Goal: Task Accomplishment & Management: Manage account settings

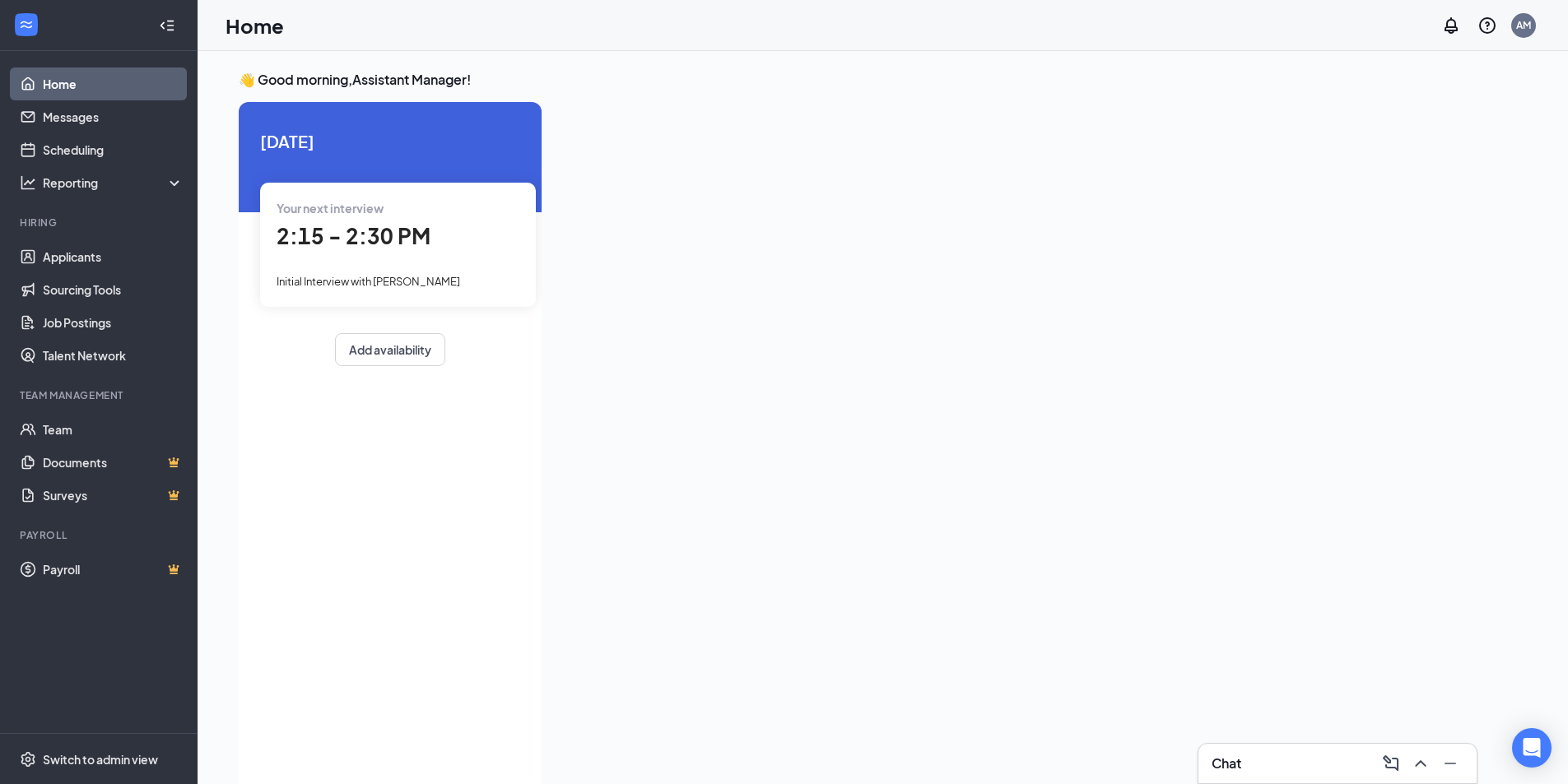
click at [370, 243] on span "2:15 - 2:30 PM" at bounding box center [353, 235] width 154 height 27
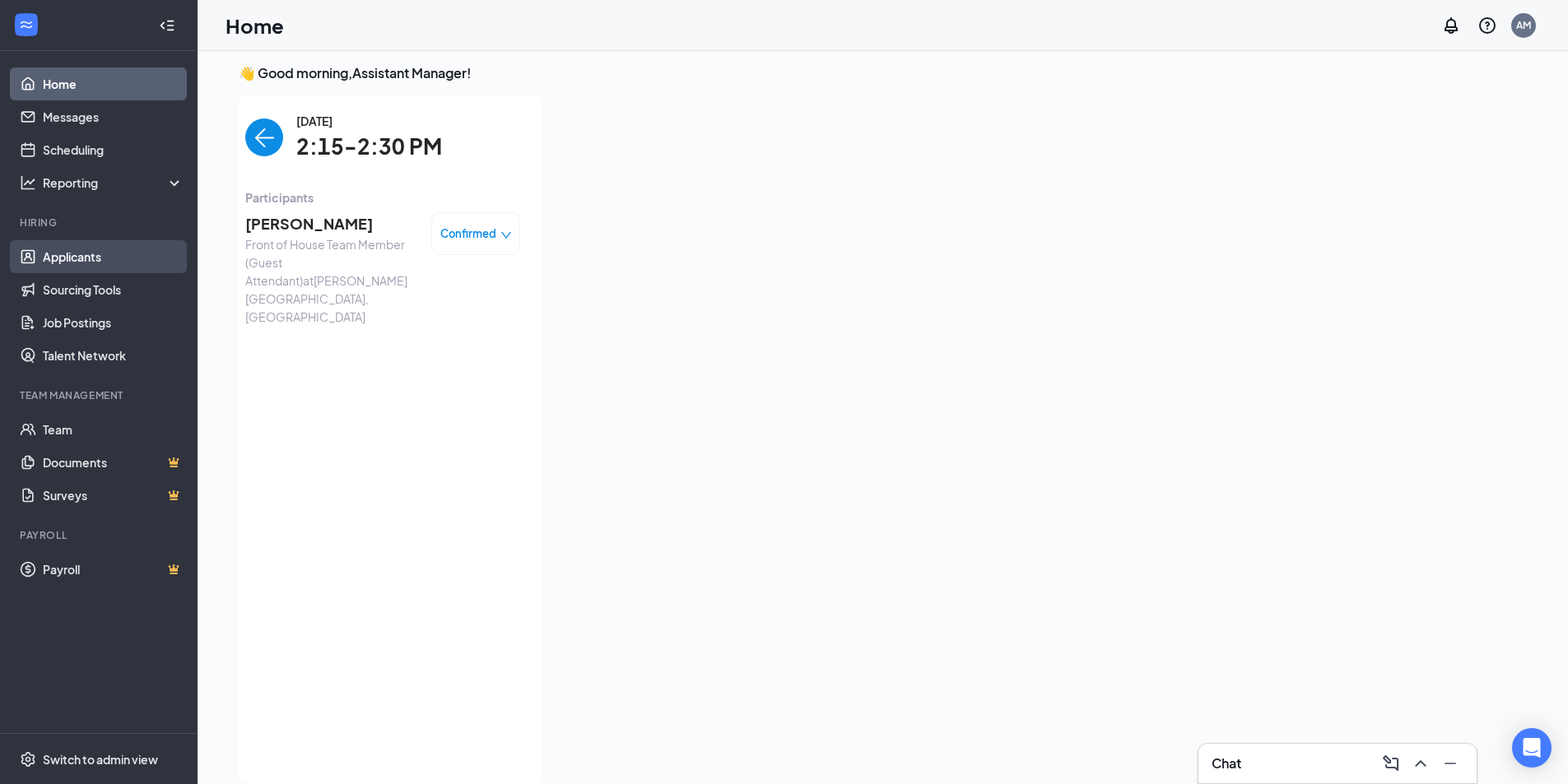
click at [131, 265] on link "Applicants" at bounding box center [113, 256] width 141 height 32
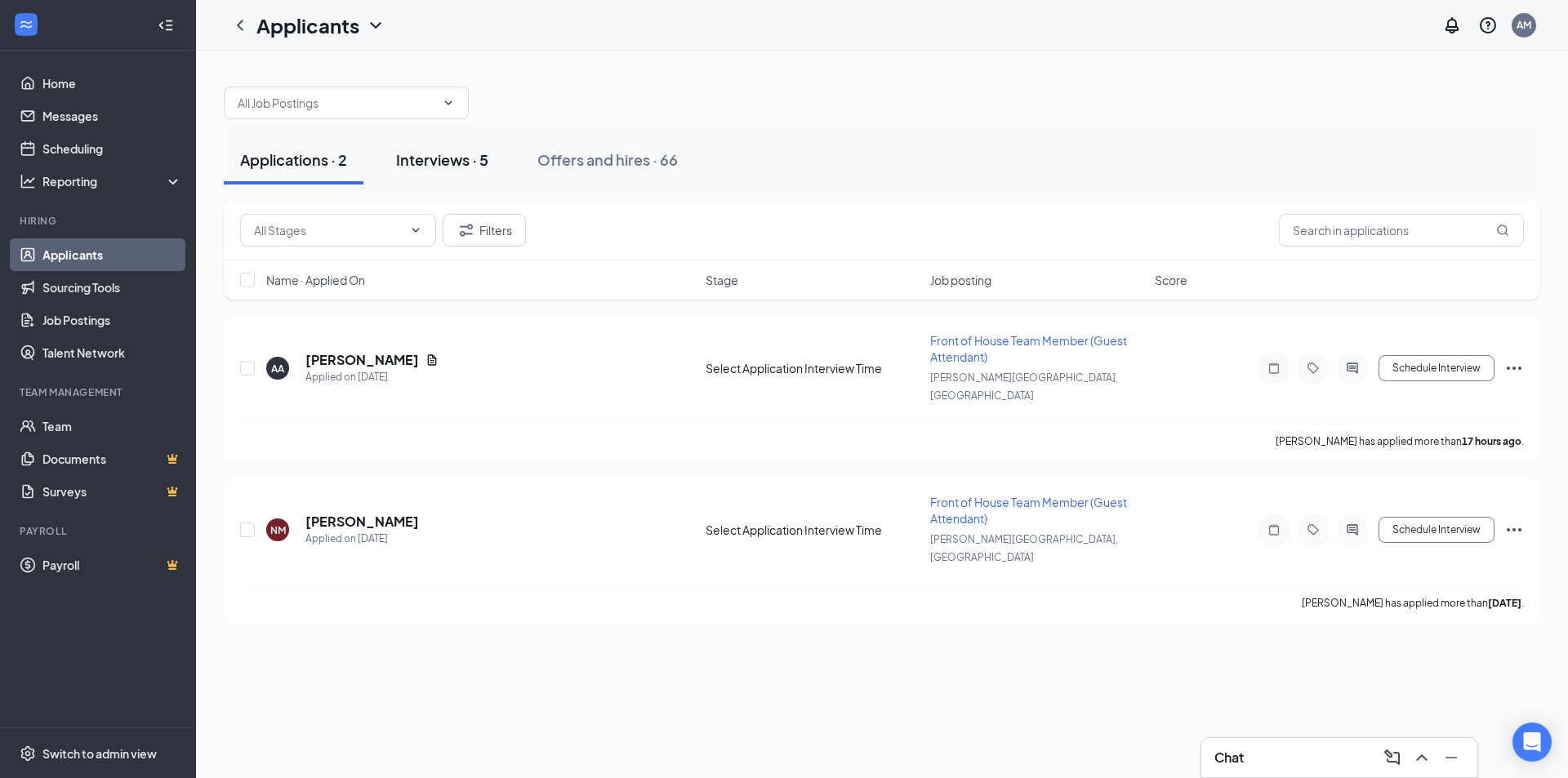
click at [468, 165] on div "Interviews · 5" at bounding box center [442, 159] width 92 height 20
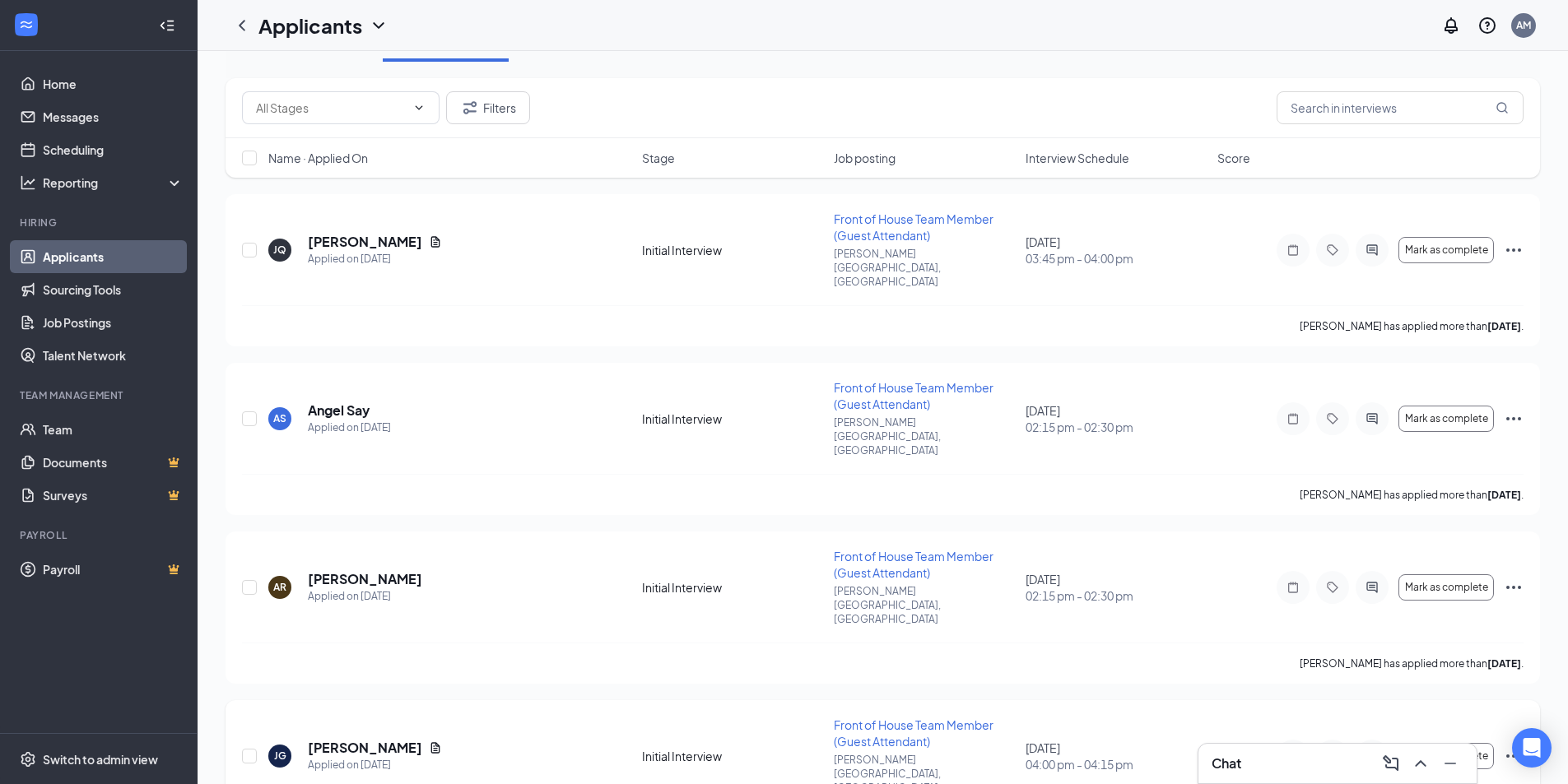
scroll to position [241, 0]
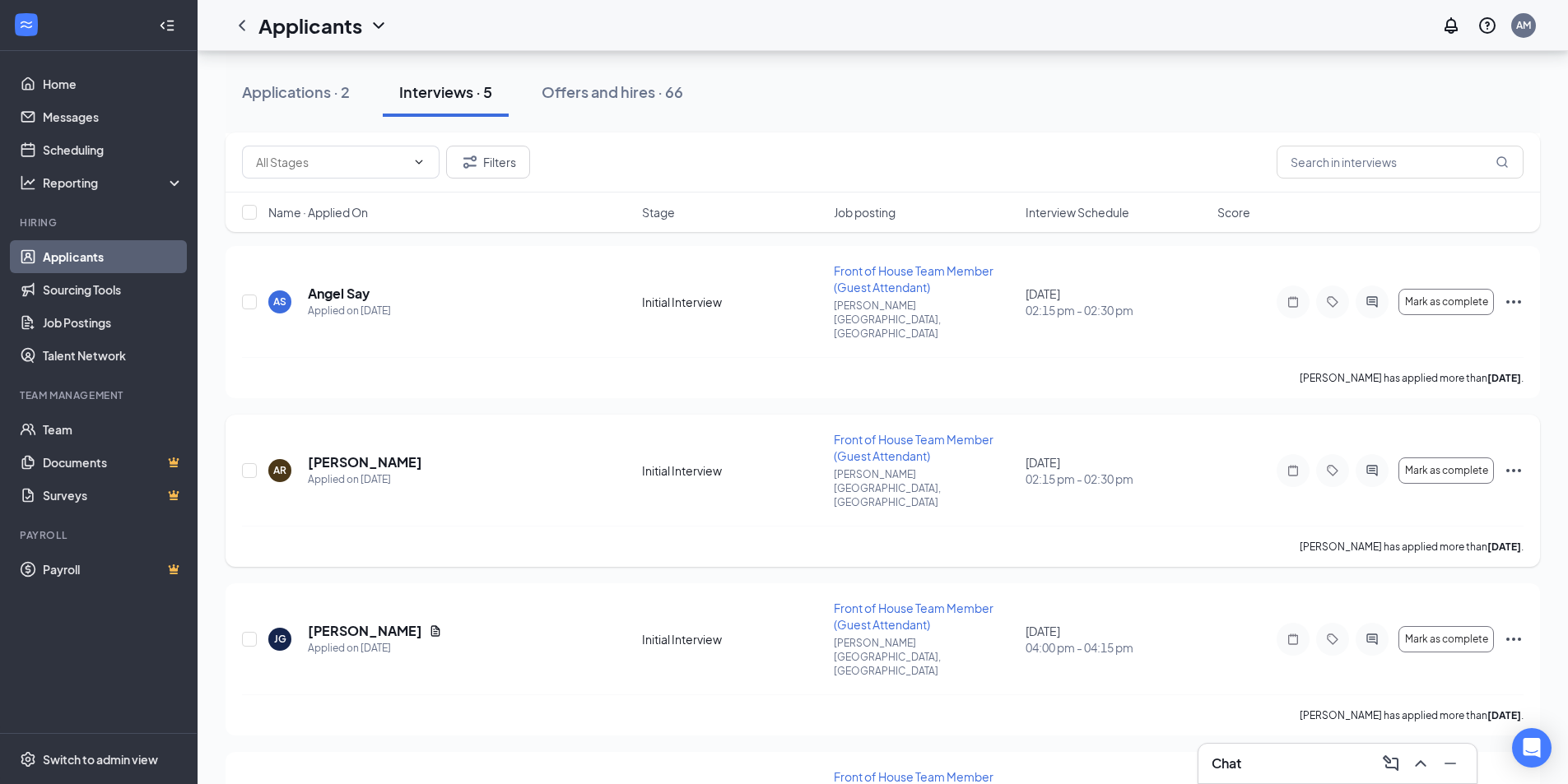
click at [472, 441] on div "AR [PERSON_NAME] Applied on [DATE] Initial Interview Front of House Team Member…" at bounding box center [882, 479] width 1281 height 95
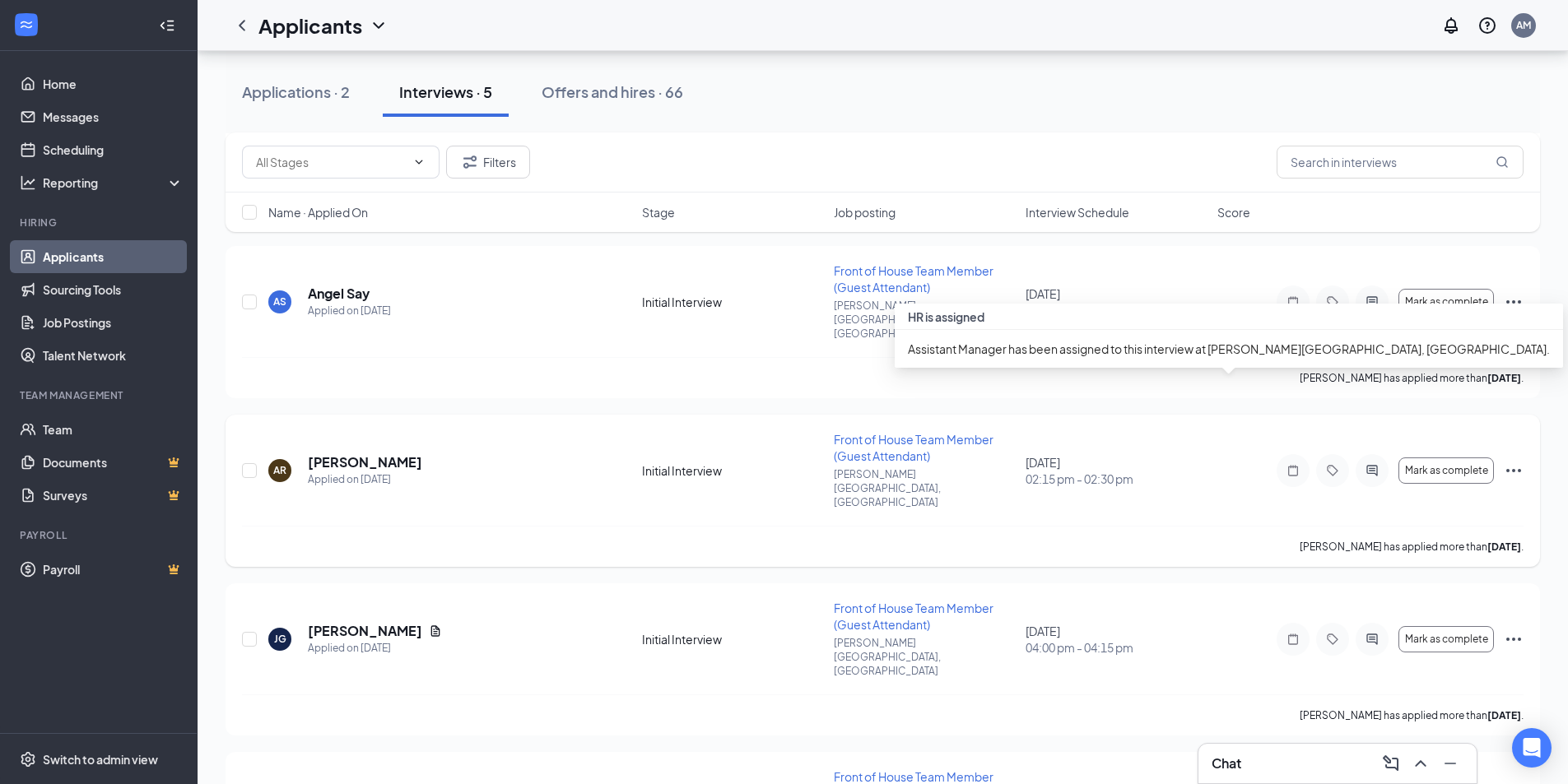
click at [1199, 470] on span "02:15 pm - 02:30 pm" at bounding box center [1116, 479] width 182 height 17
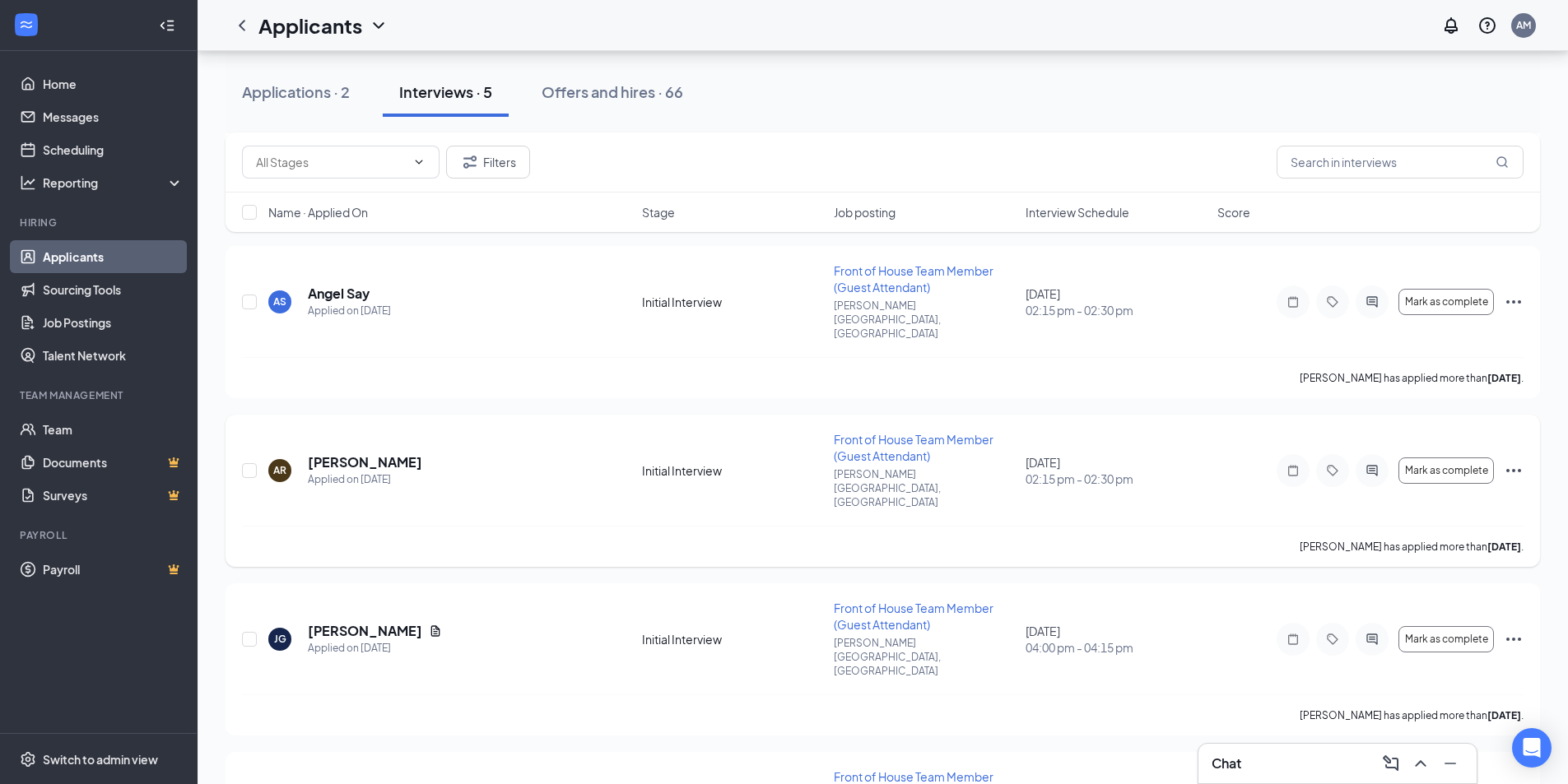
click at [1520, 461] on icon "Ellipses" at bounding box center [1513, 470] width 19 height 19
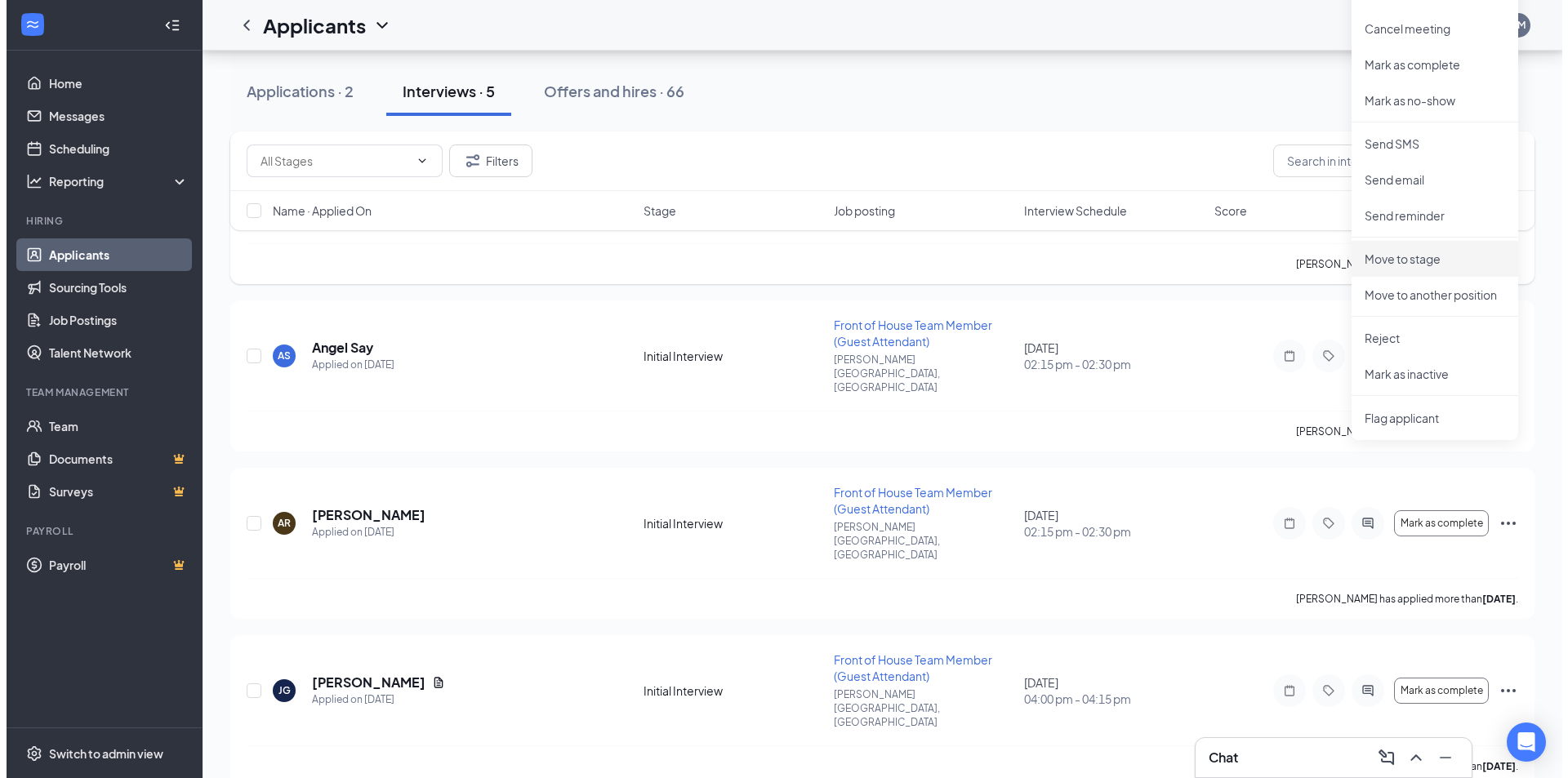
scroll to position [0, 0]
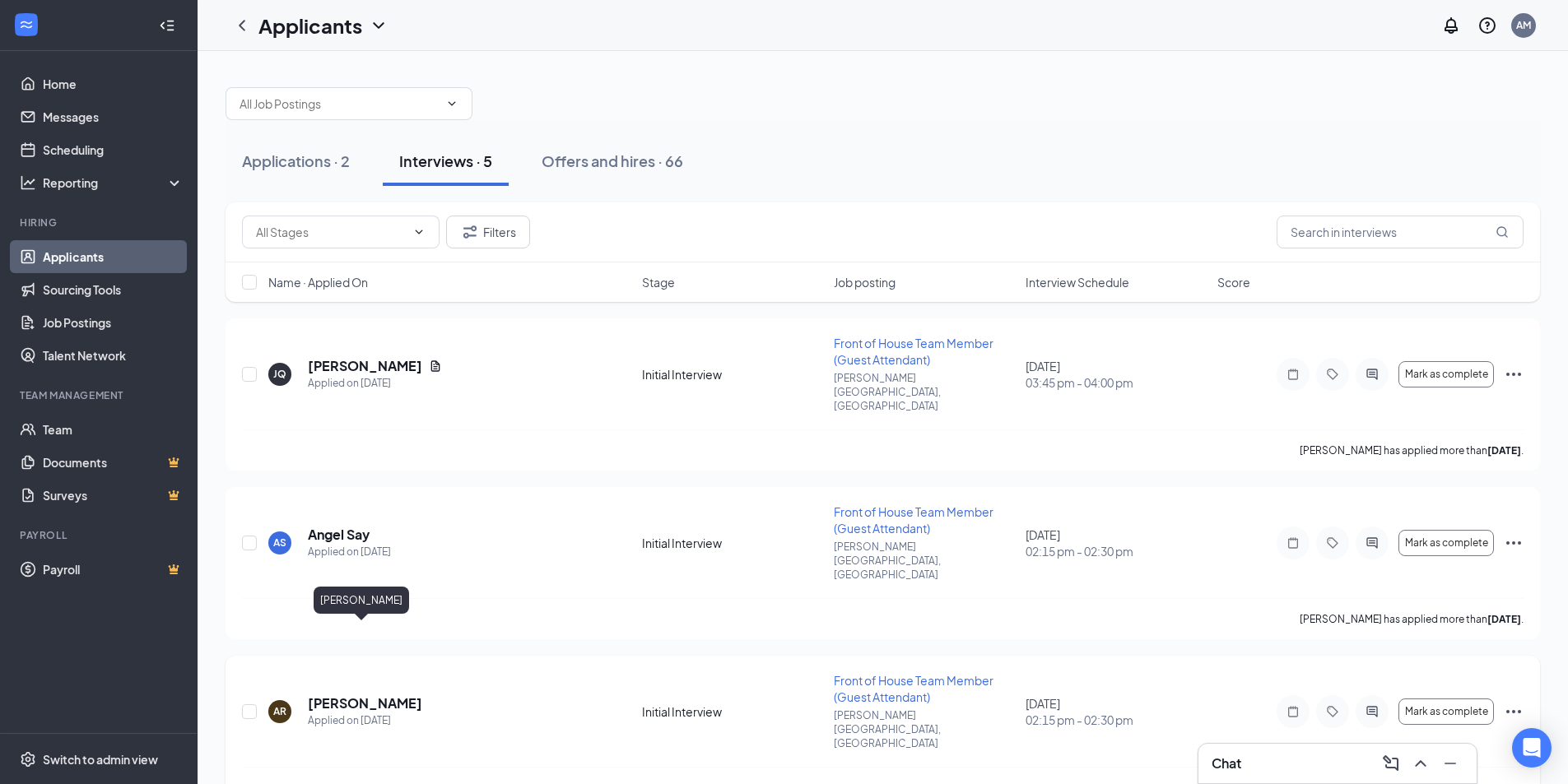
click at [348, 695] on h5 "[PERSON_NAME]" at bounding box center [365, 704] width 114 height 19
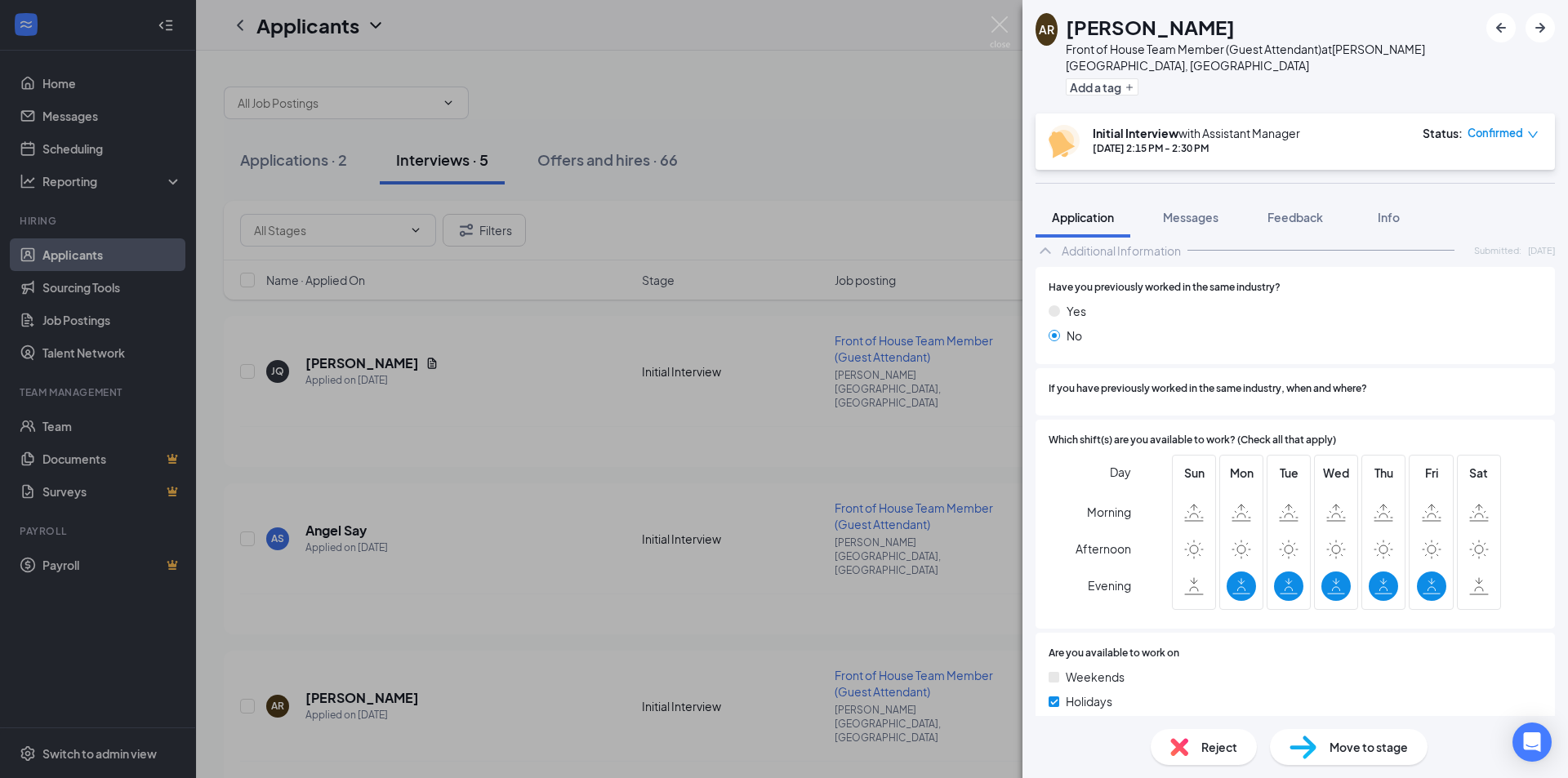
scroll to position [734, 0]
click at [1476, 577] on icon at bounding box center [1479, 585] width 19 height 18
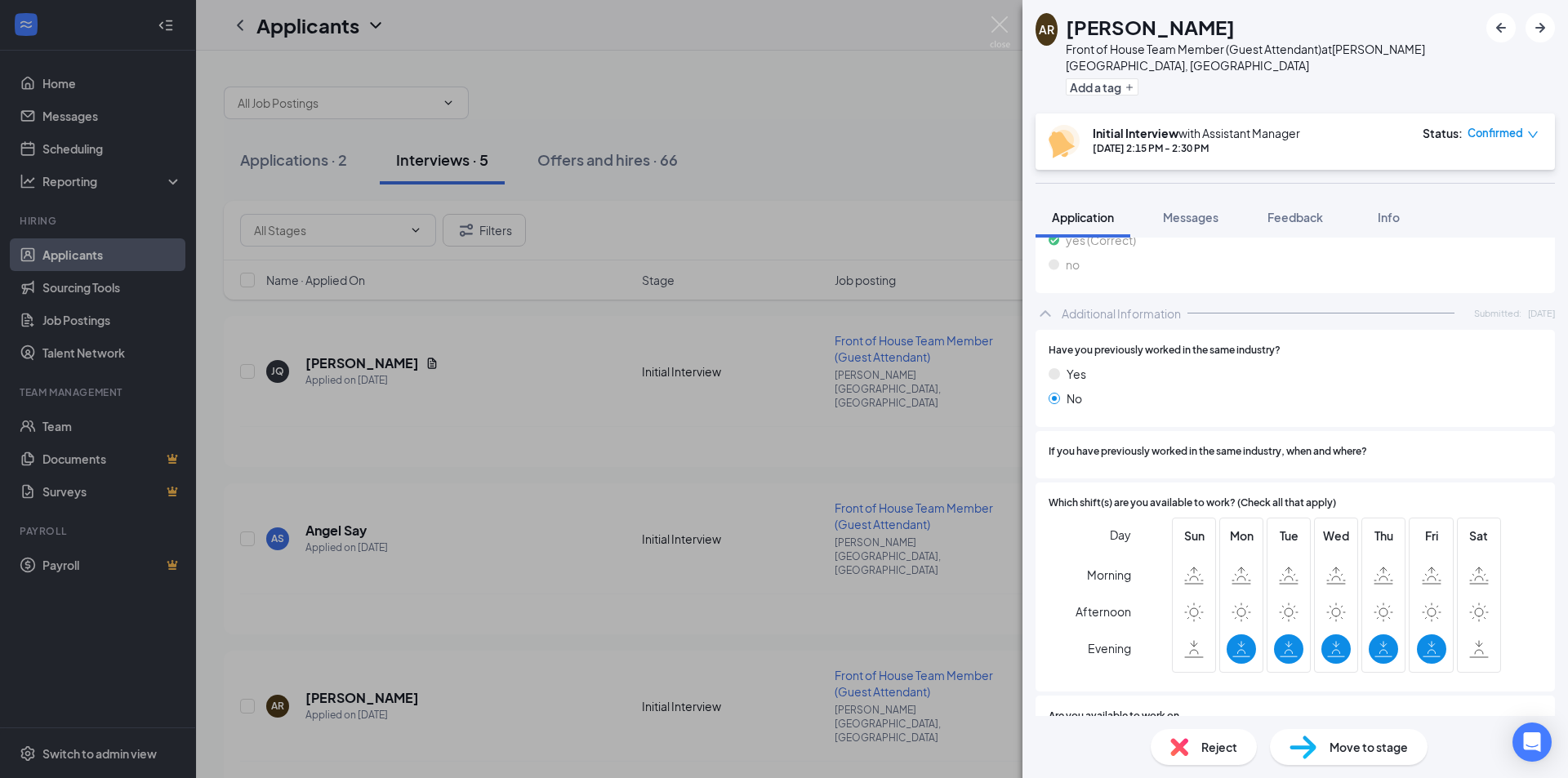
scroll to position [571, 0]
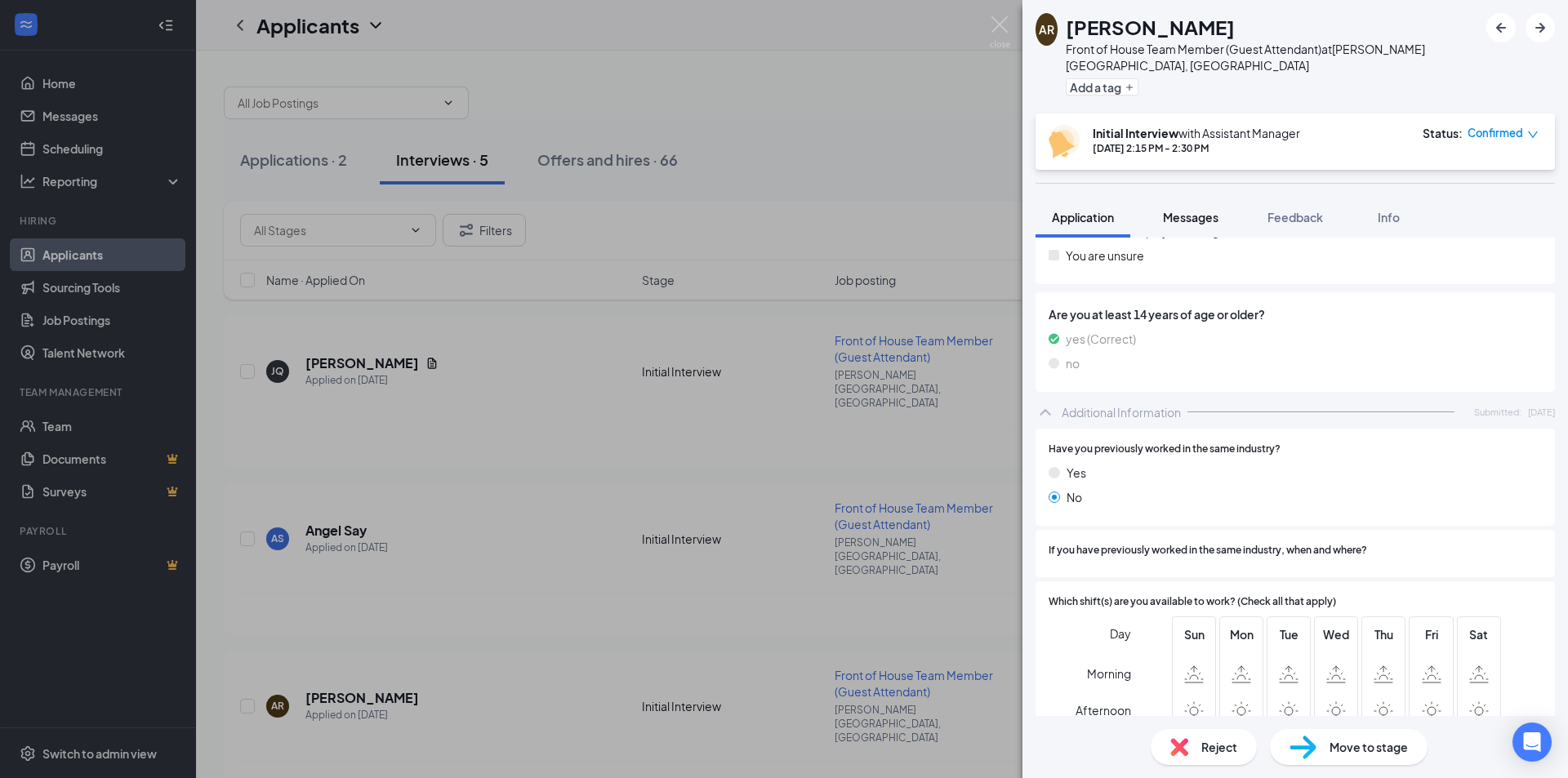
click at [1199, 211] on button "Messages" at bounding box center [1191, 217] width 88 height 41
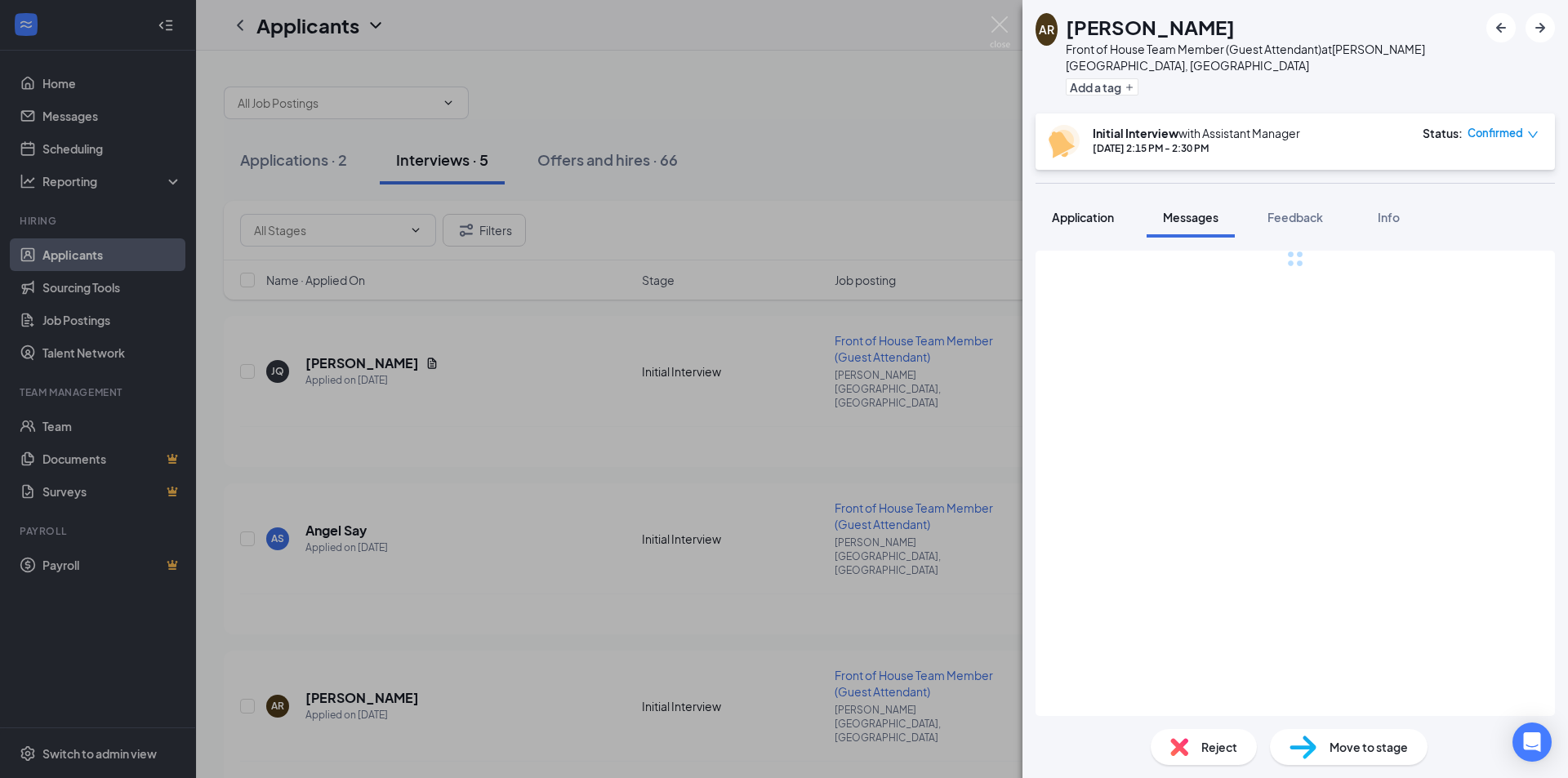
click at [1113, 209] on button "Application" at bounding box center [1083, 217] width 95 height 41
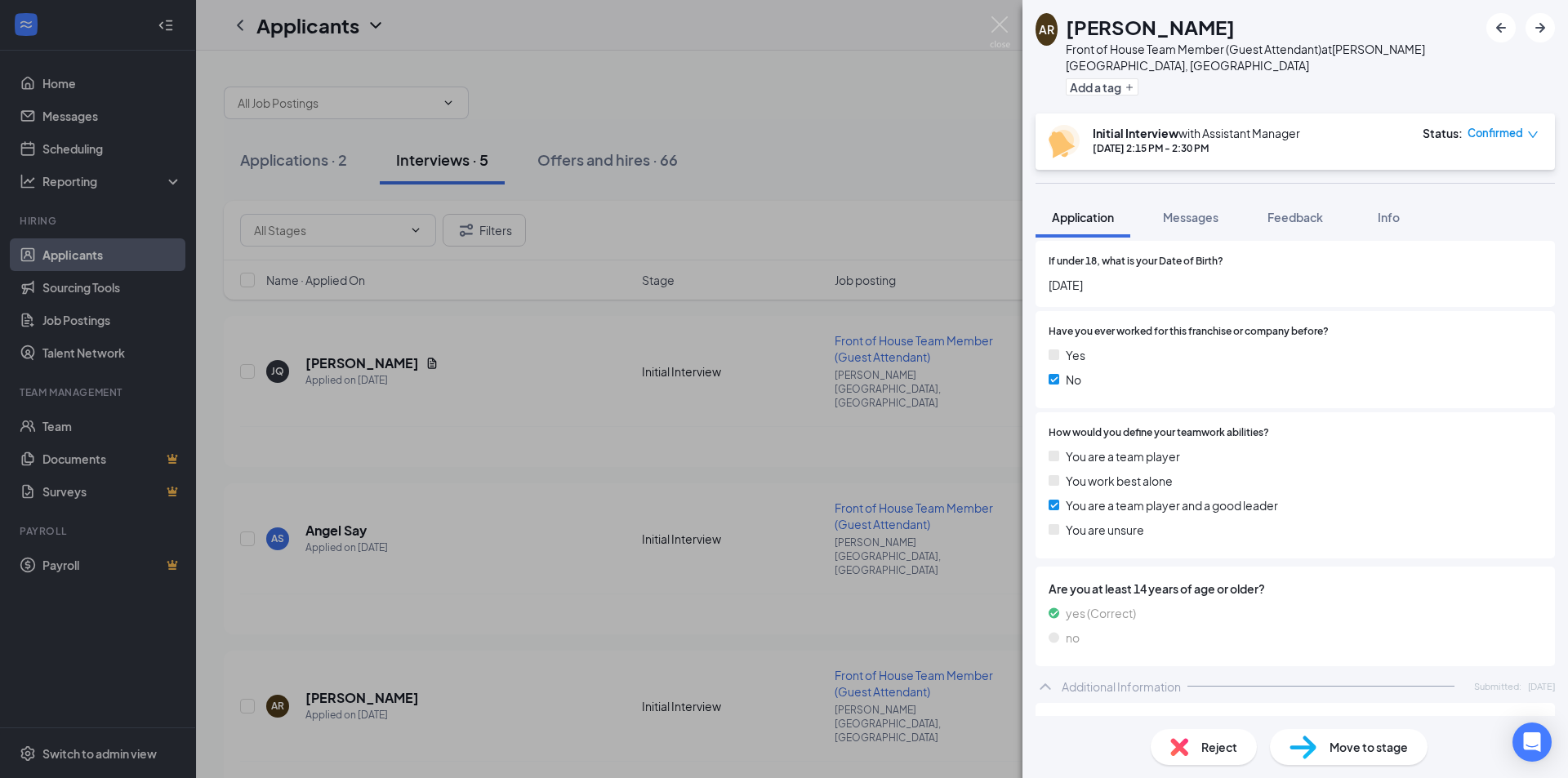
scroll to position [163, 0]
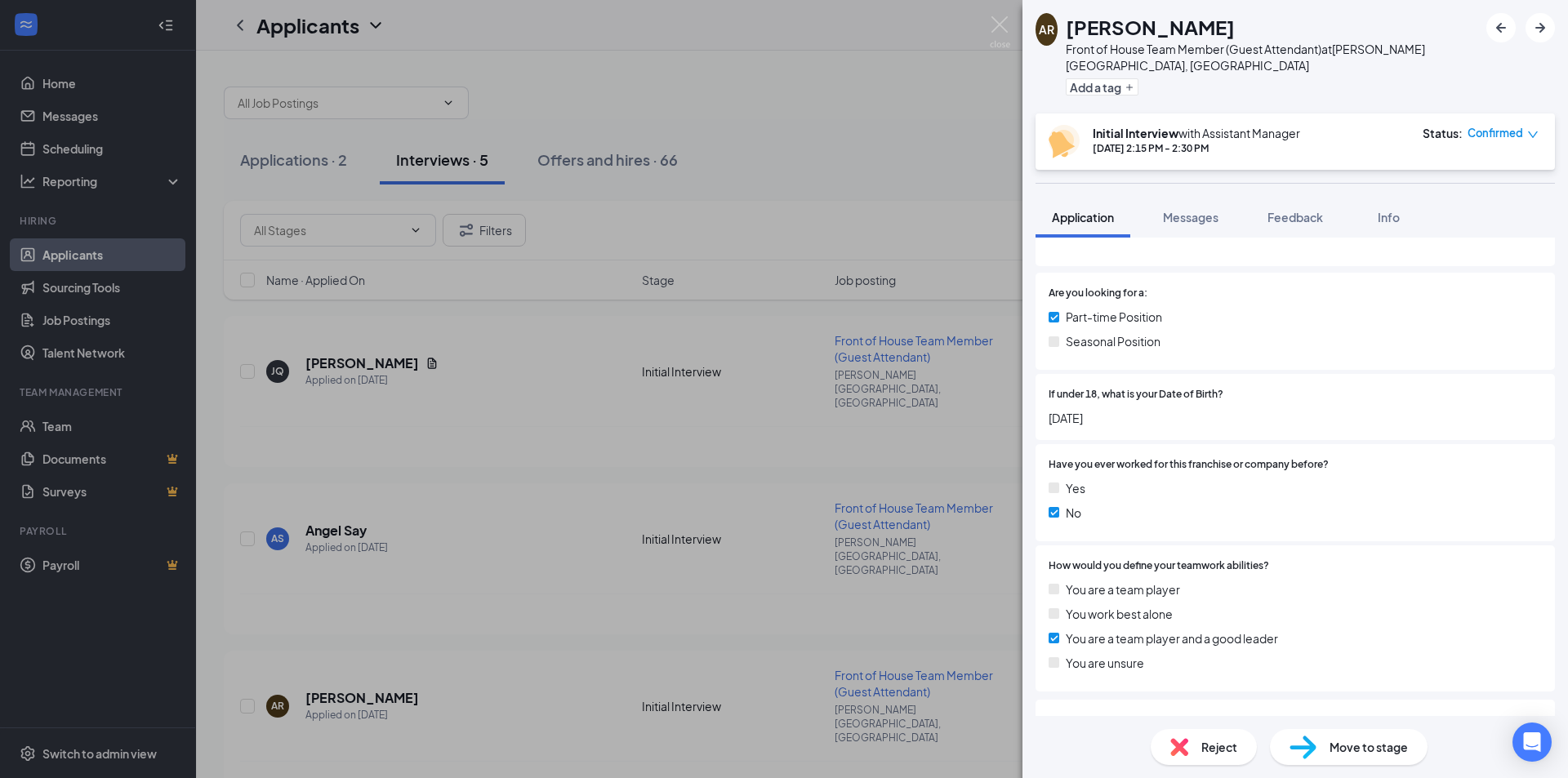
click at [1061, 308] on div "Part-time Position" at bounding box center [1295, 317] width 494 height 18
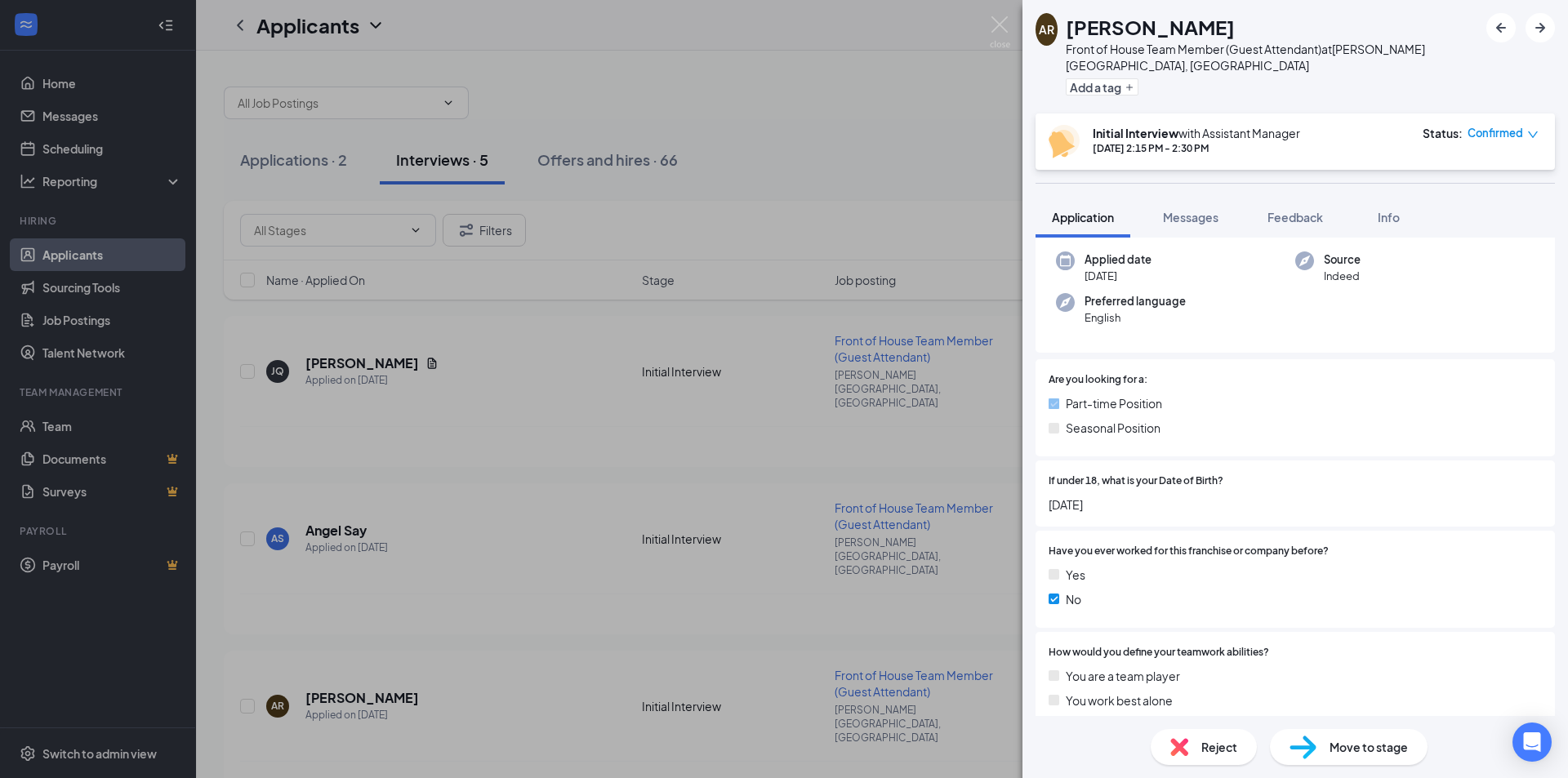
scroll to position [0, 0]
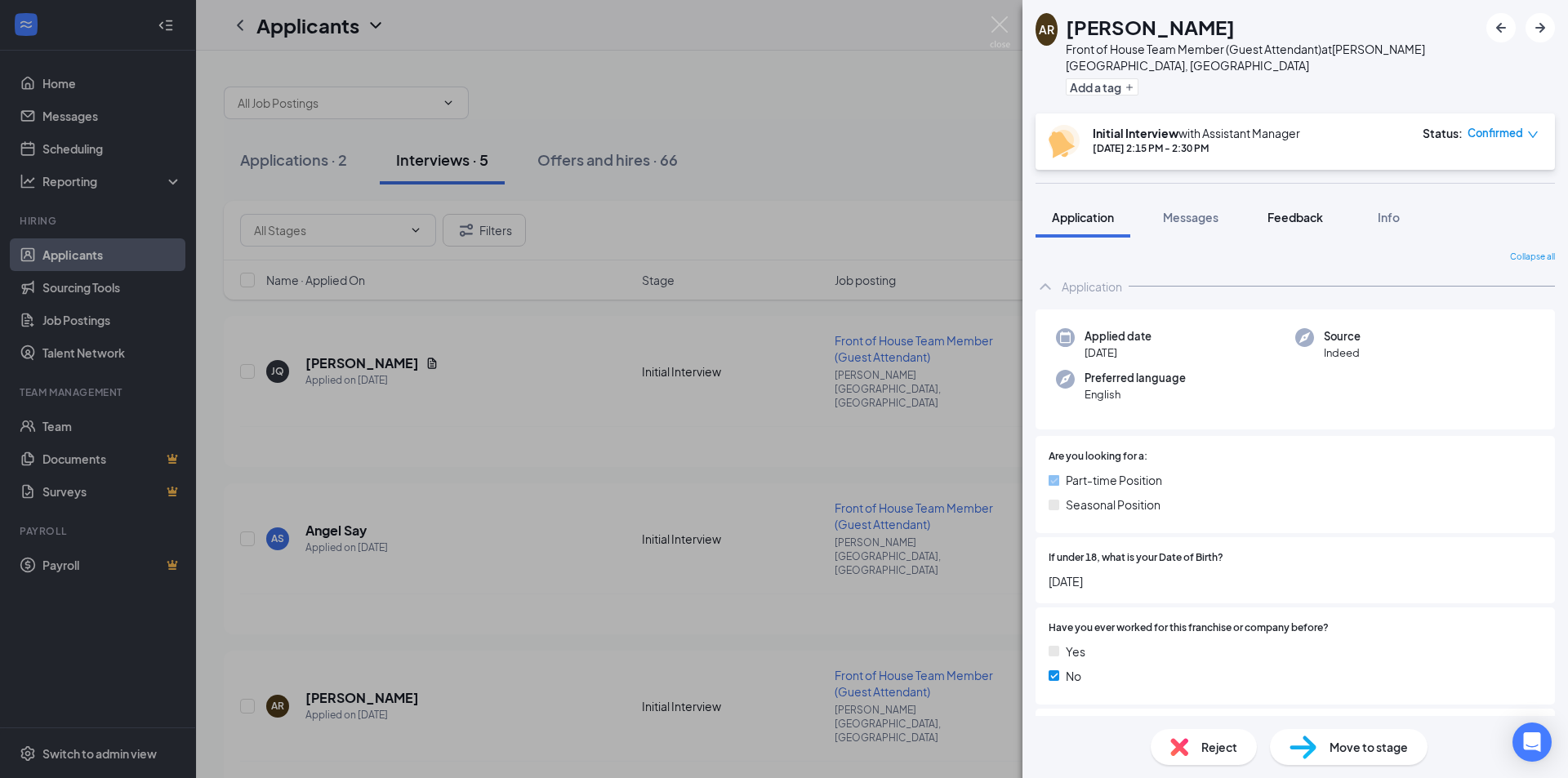
click at [1267, 210] on button "Feedback" at bounding box center [1295, 217] width 88 height 41
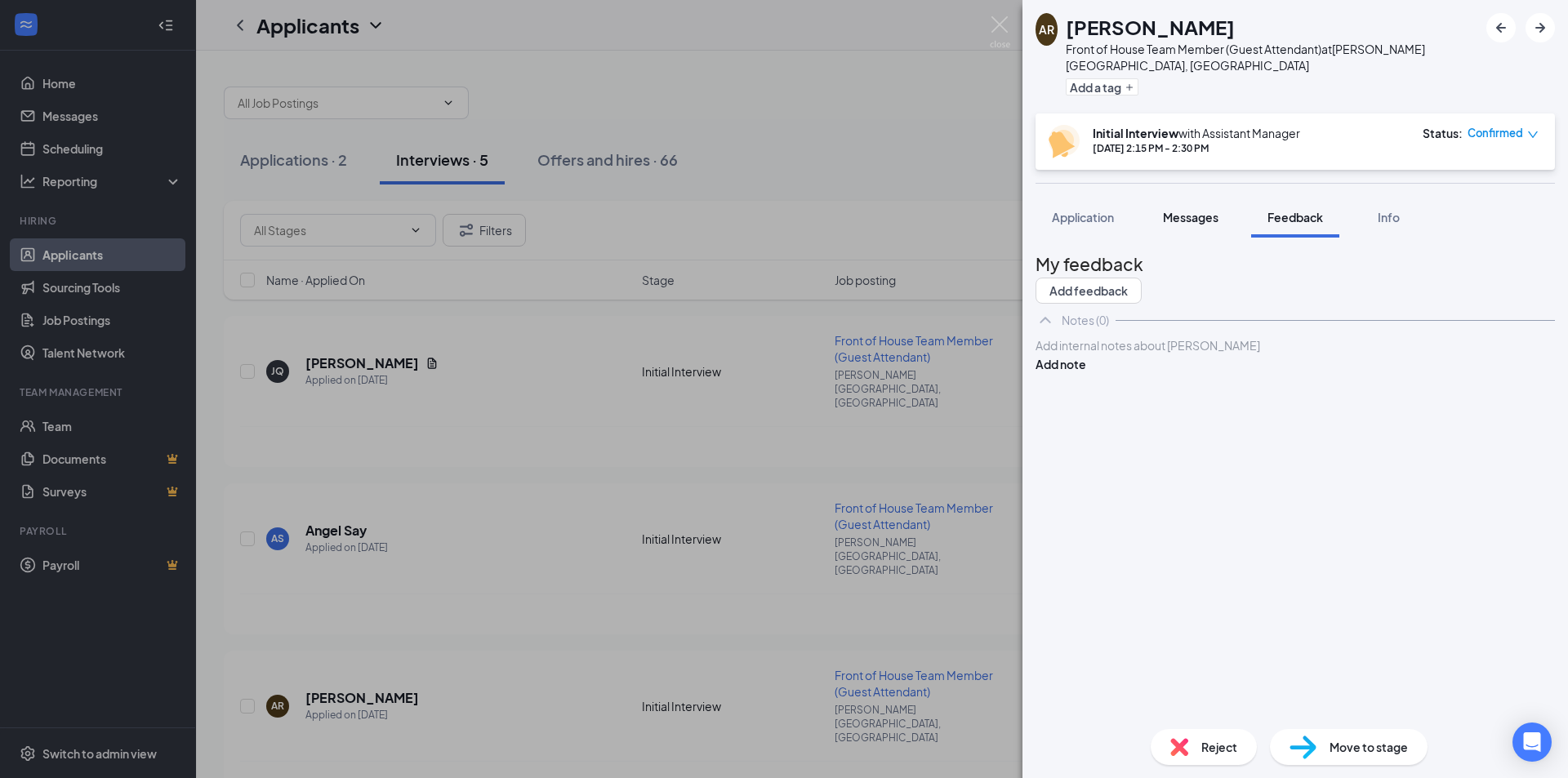
drag, startPoint x: 1404, startPoint y: 192, endPoint x: 1185, endPoint y: 199, distance: 219.1
click at [1404, 197] on button "Info" at bounding box center [1388, 217] width 65 height 41
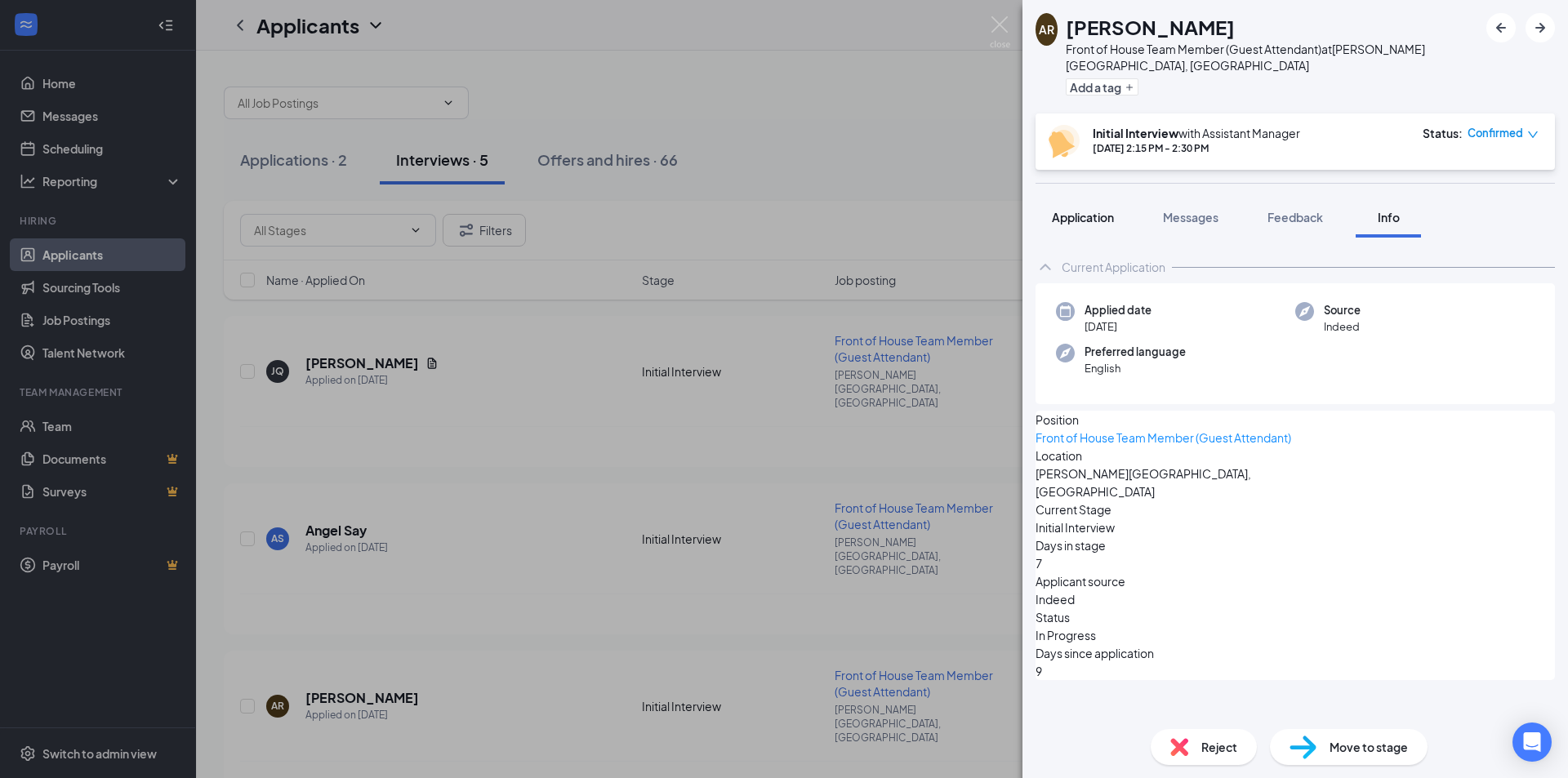
click at [1119, 204] on button "Application" at bounding box center [1083, 217] width 95 height 41
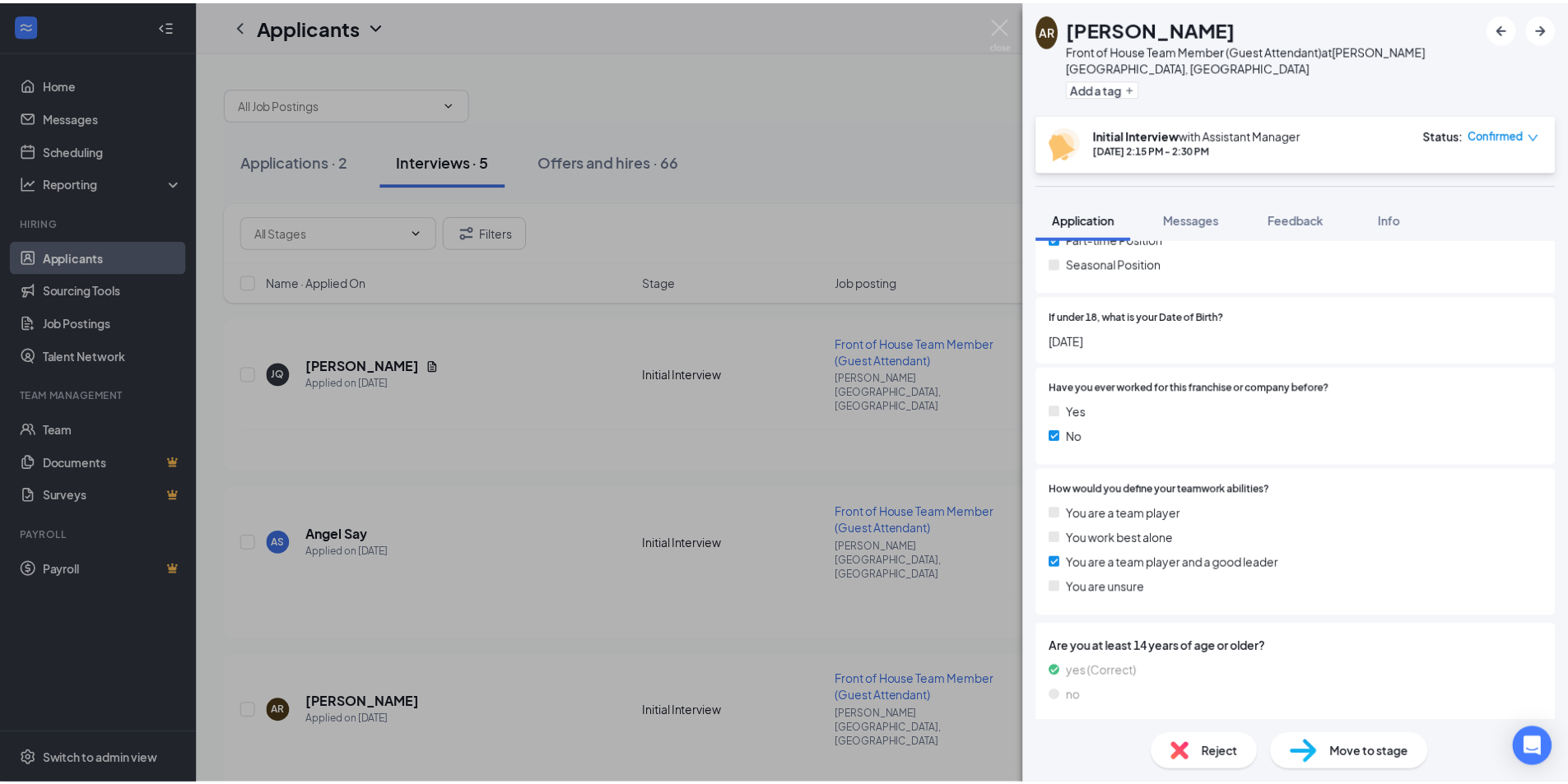
scroll to position [164, 0]
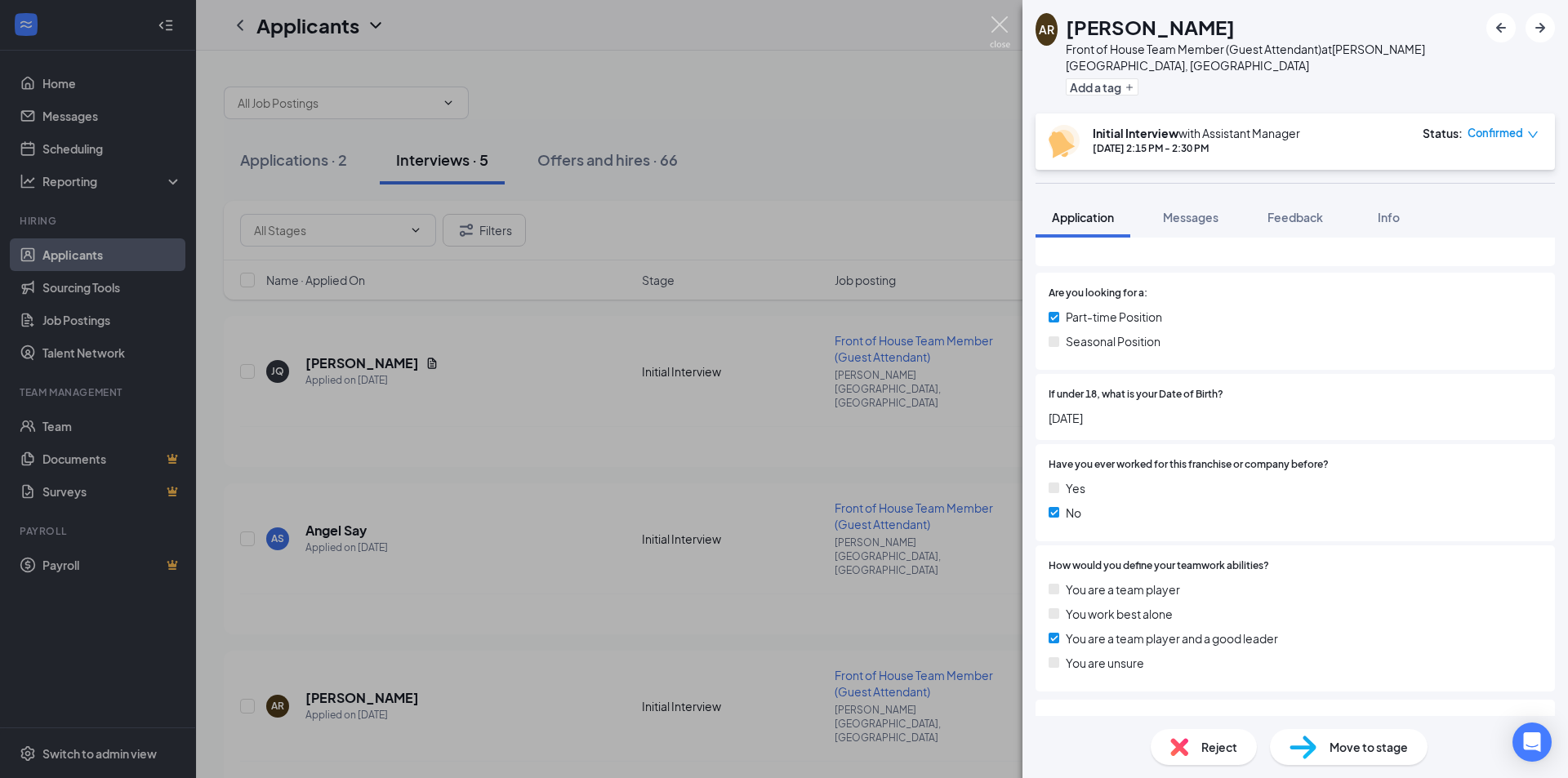
click at [999, 18] on img at bounding box center [1000, 32] width 20 height 32
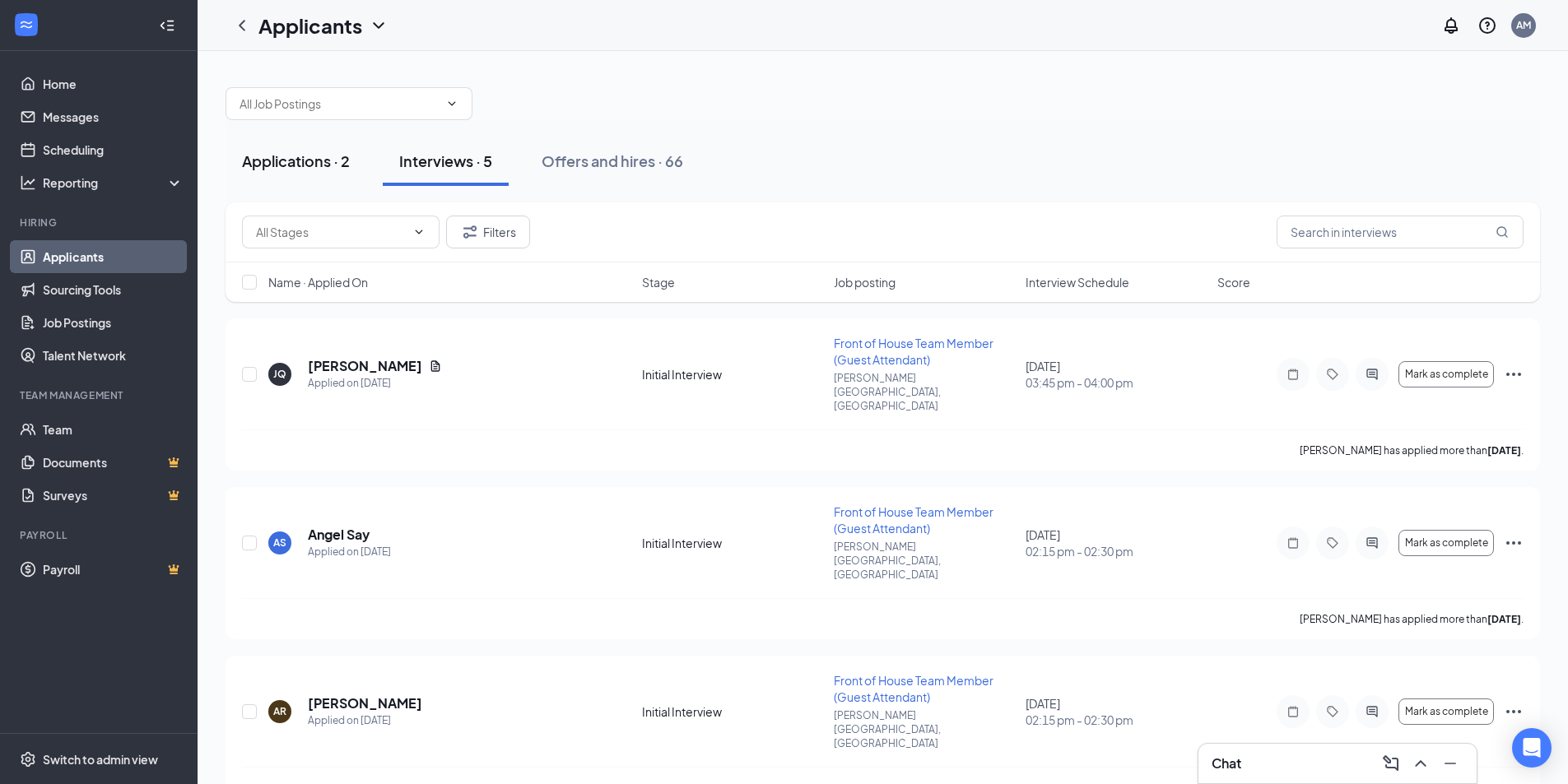
click at [312, 174] on button "Applications · 2" at bounding box center [296, 161] width 141 height 49
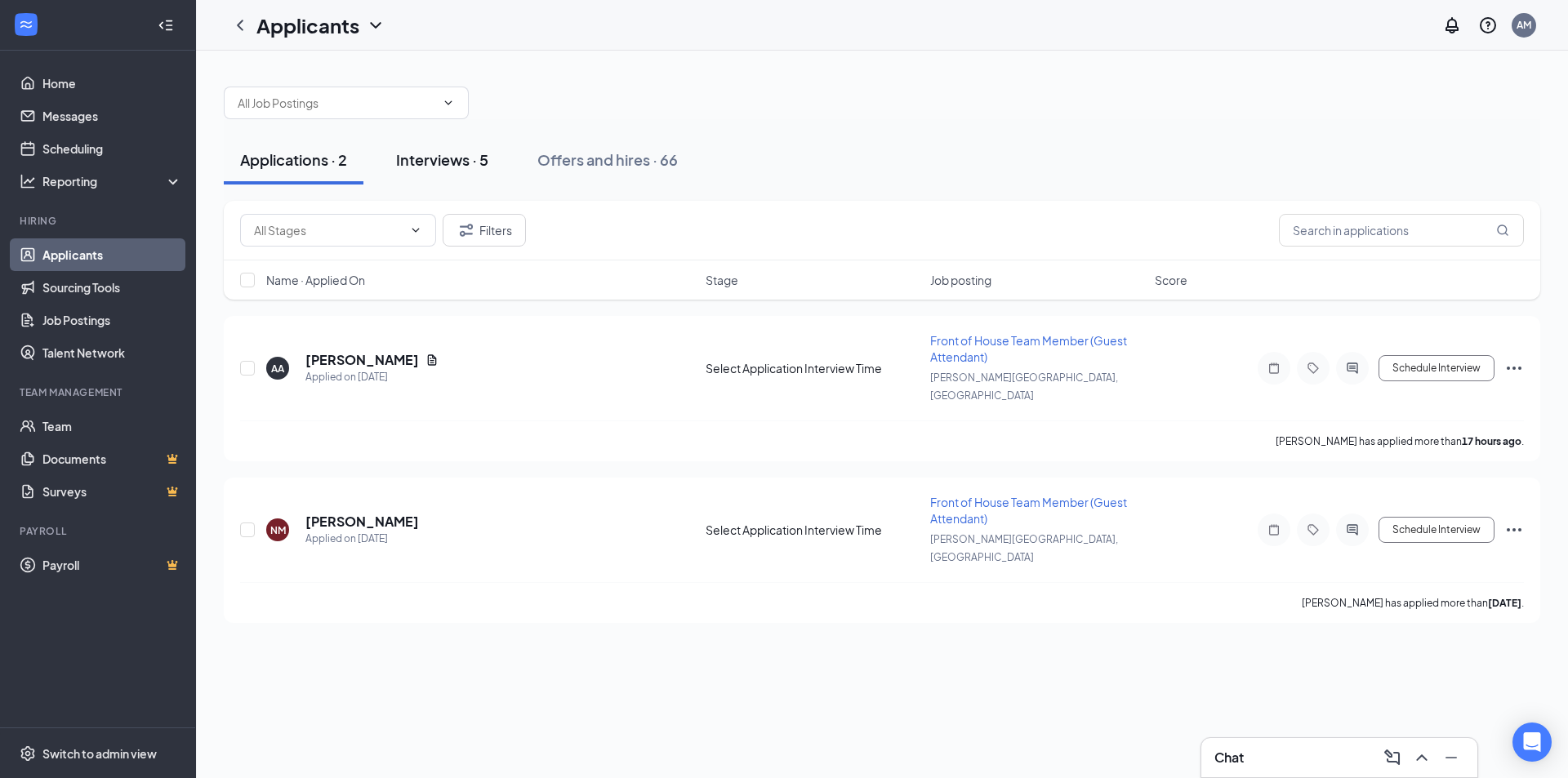
click at [455, 157] on div "Interviews · 5" at bounding box center [442, 159] width 92 height 20
